Goal: Task Accomplishment & Management: Manage account settings

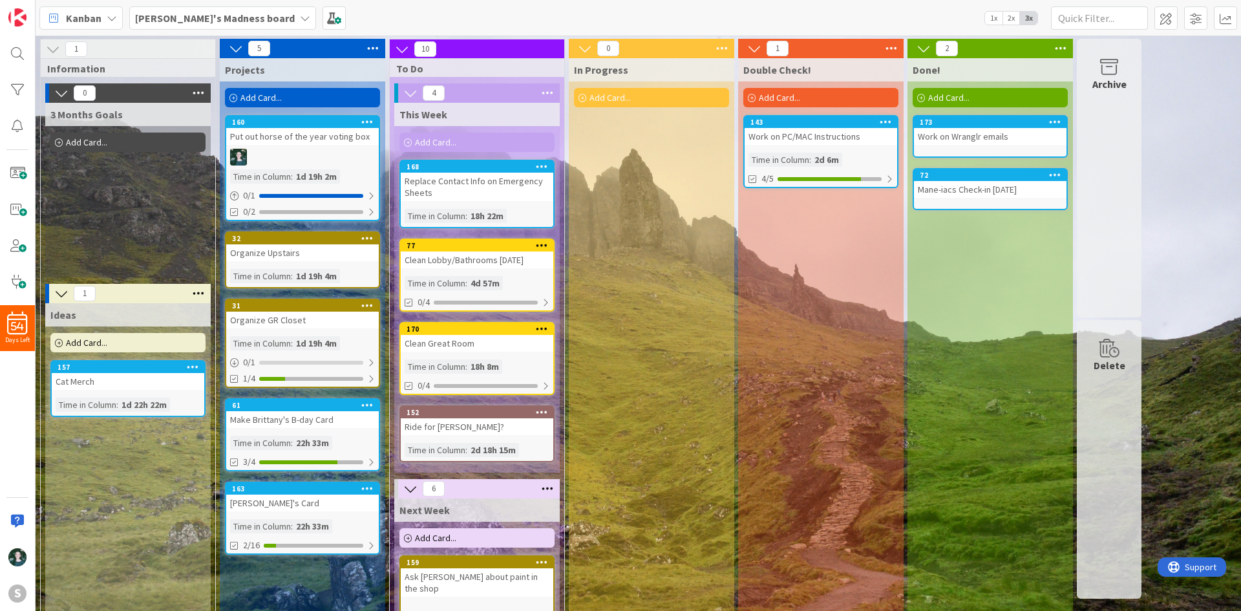
click at [296, 509] on div "[PERSON_NAME]'s Card" at bounding box center [302, 503] width 153 height 17
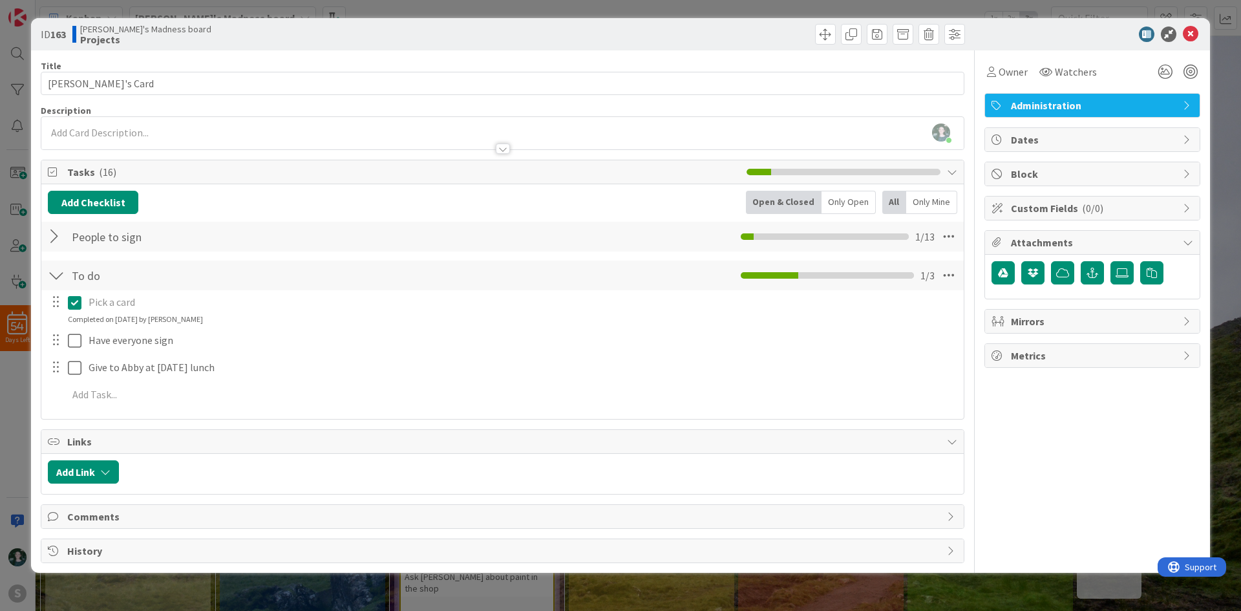
click at [57, 239] on div at bounding box center [56, 236] width 17 height 23
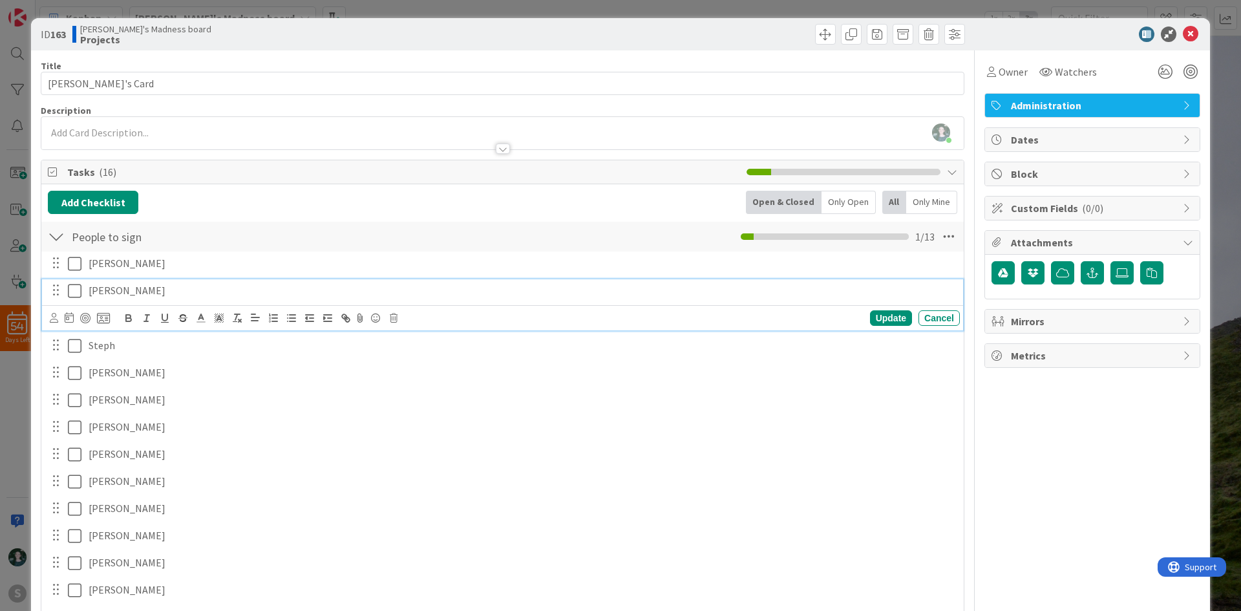
click at [70, 287] on icon at bounding box center [75, 291] width 14 height 16
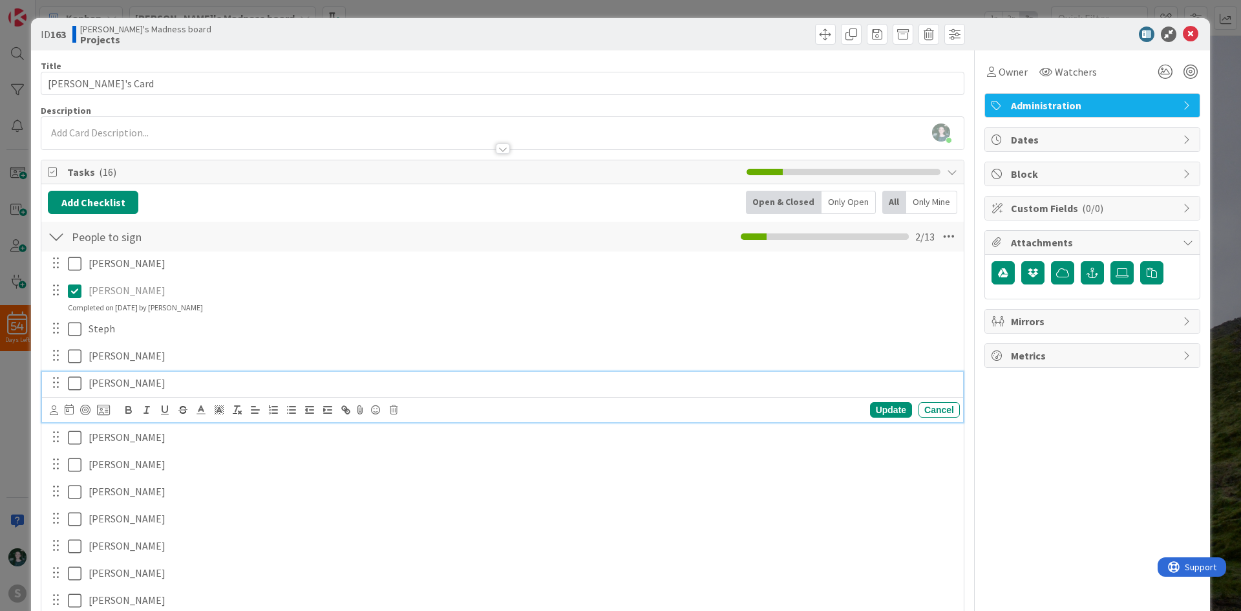
click at [73, 388] on icon at bounding box center [75, 384] width 14 height 16
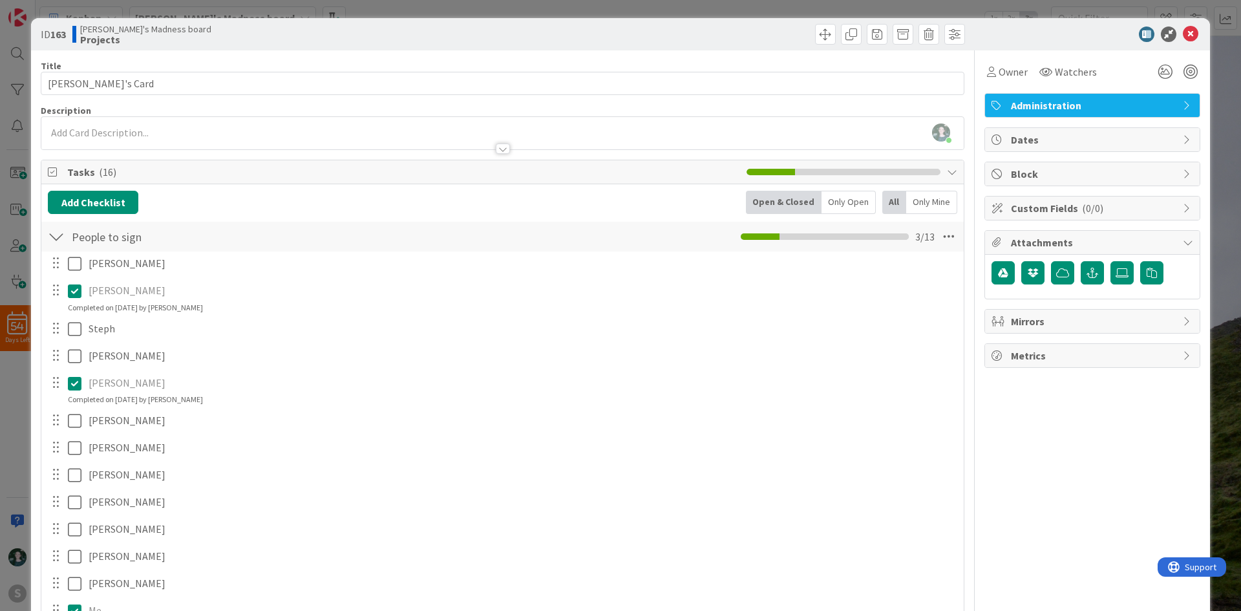
scroll to position [65, 0]
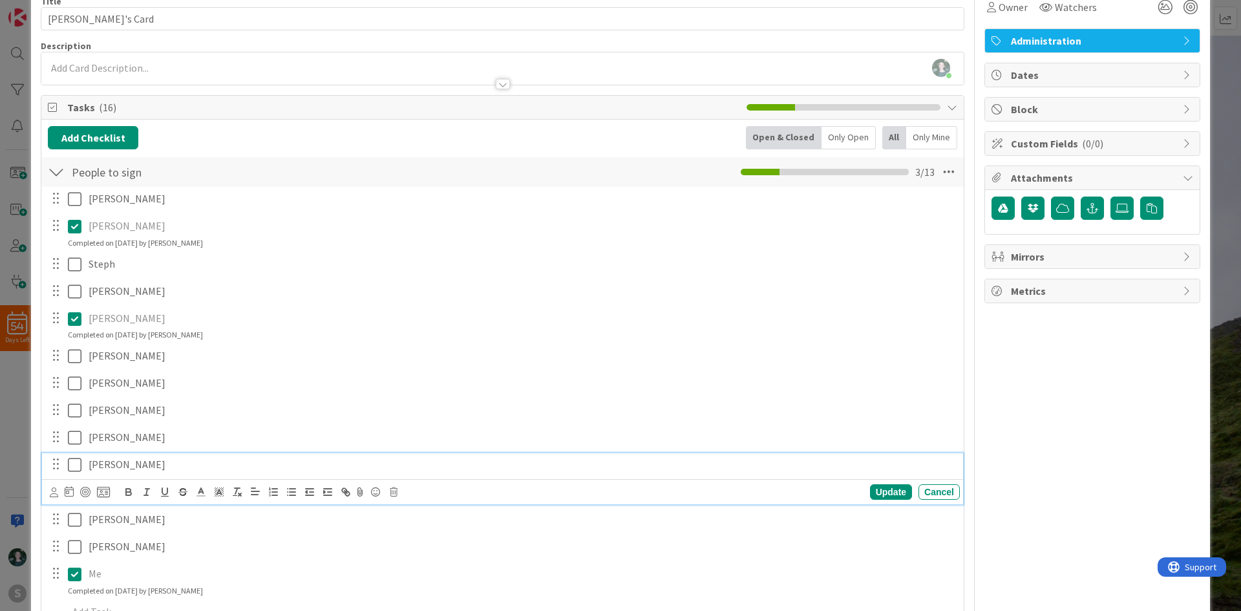
click at [72, 464] on icon at bounding box center [75, 465] width 14 height 16
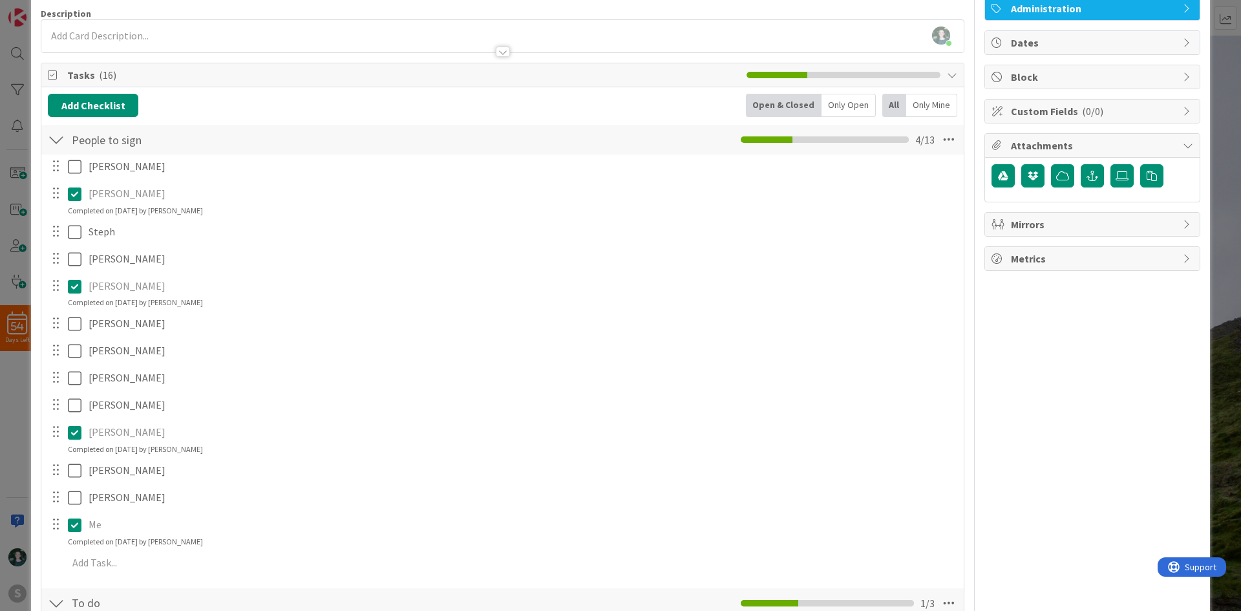
scroll to position [129, 0]
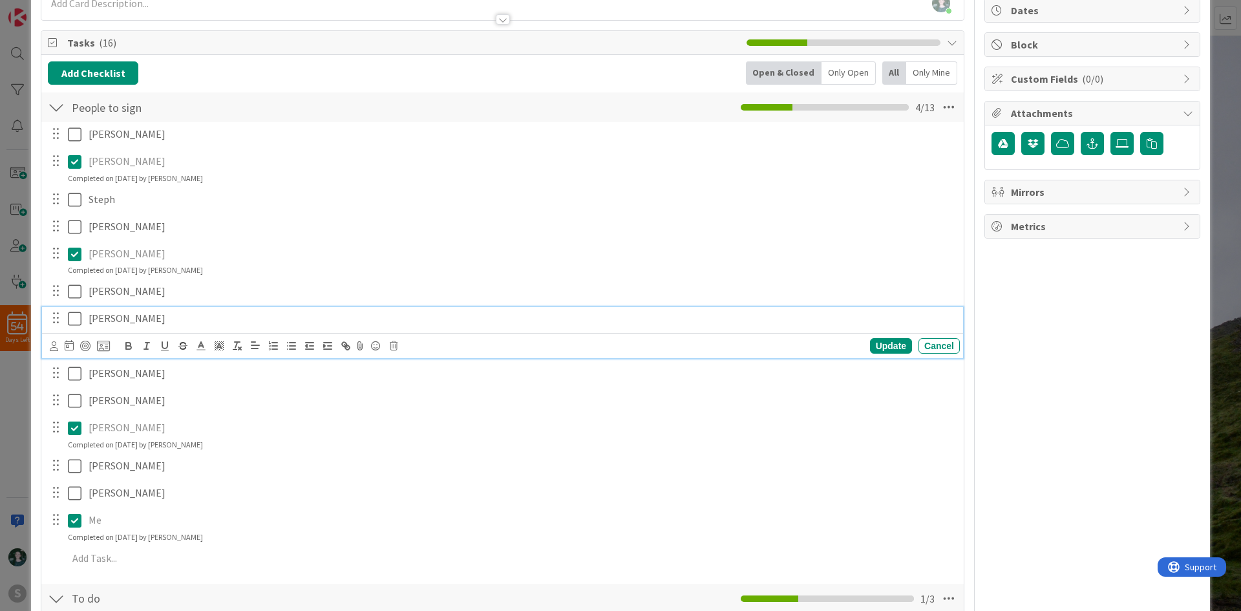
click at [74, 314] on icon at bounding box center [75, 319] width 14 height 16
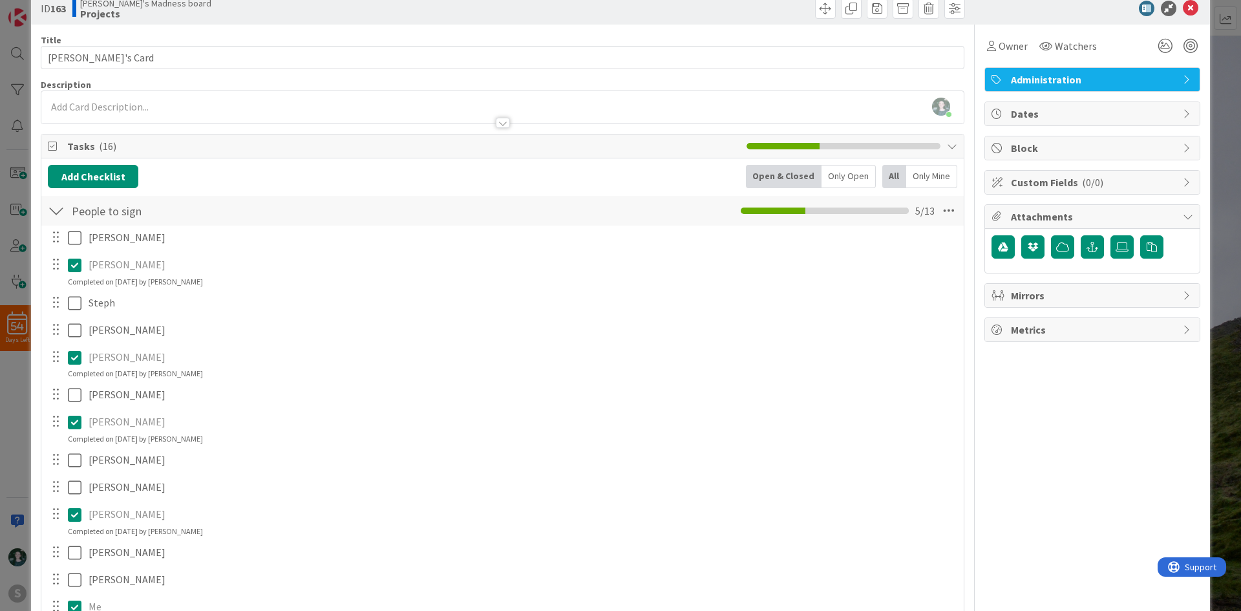
scroll to position [0, 0]
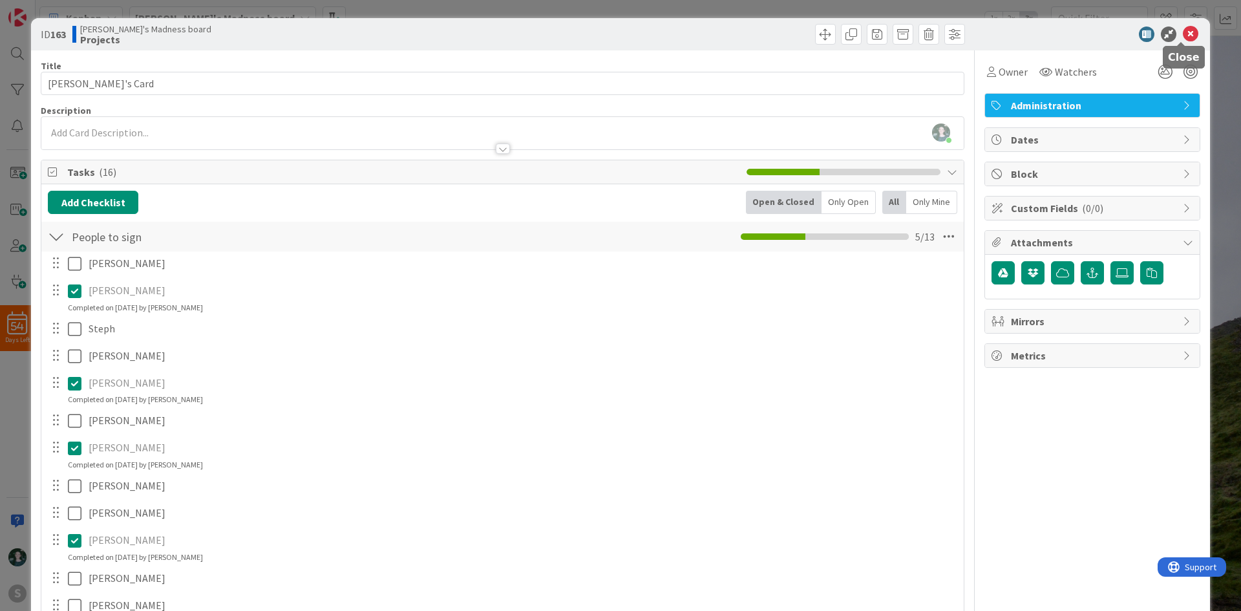
click at [1183, 36] on icon at bounding box center [1191, 35] width 16 height 16
